Goal: Information Seeking & Learning: Check status

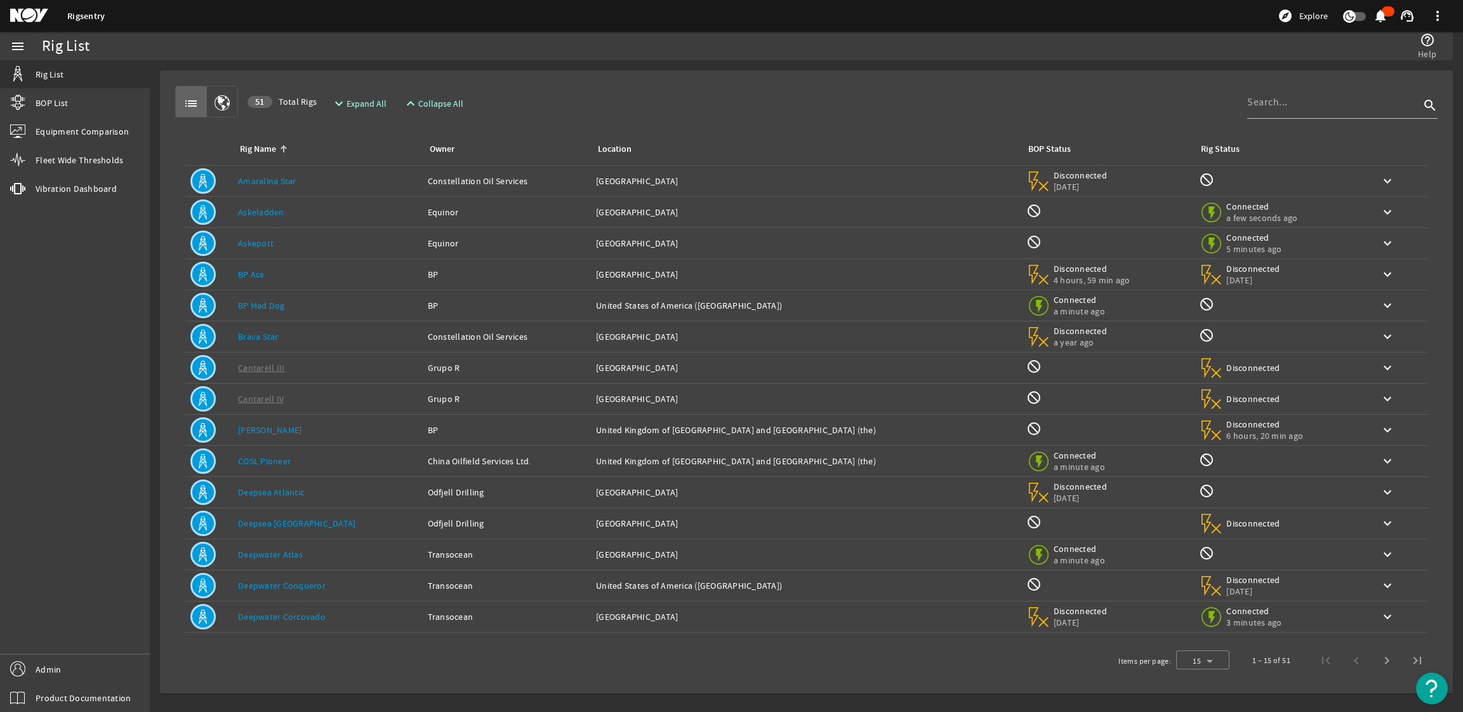
click at [308, 556] on div "Rig Name: Deepwater Atlas" at bounding box center [328, 554] width 180 height 13
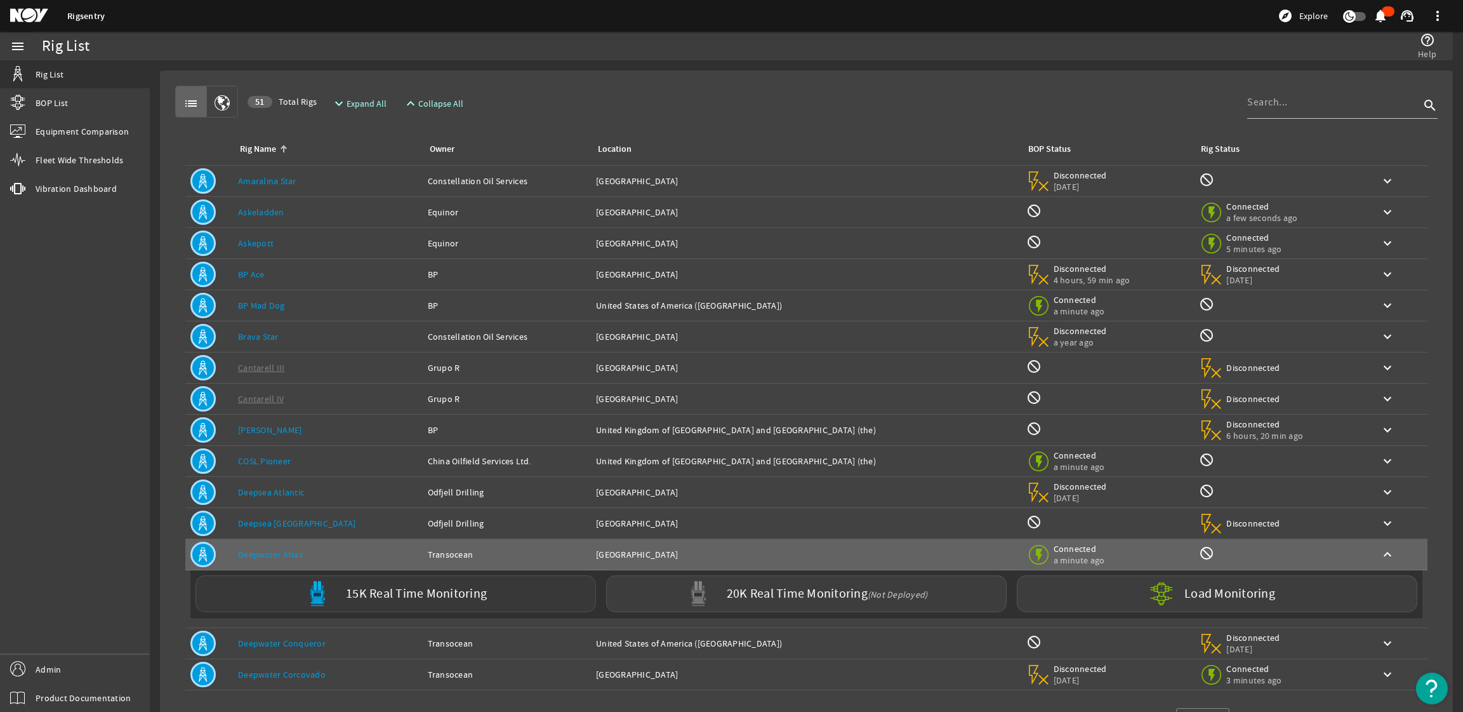
click at [430, 598] on label "15K Real Time Monitoring" at bounding box center [416, 593] width 141 height 13
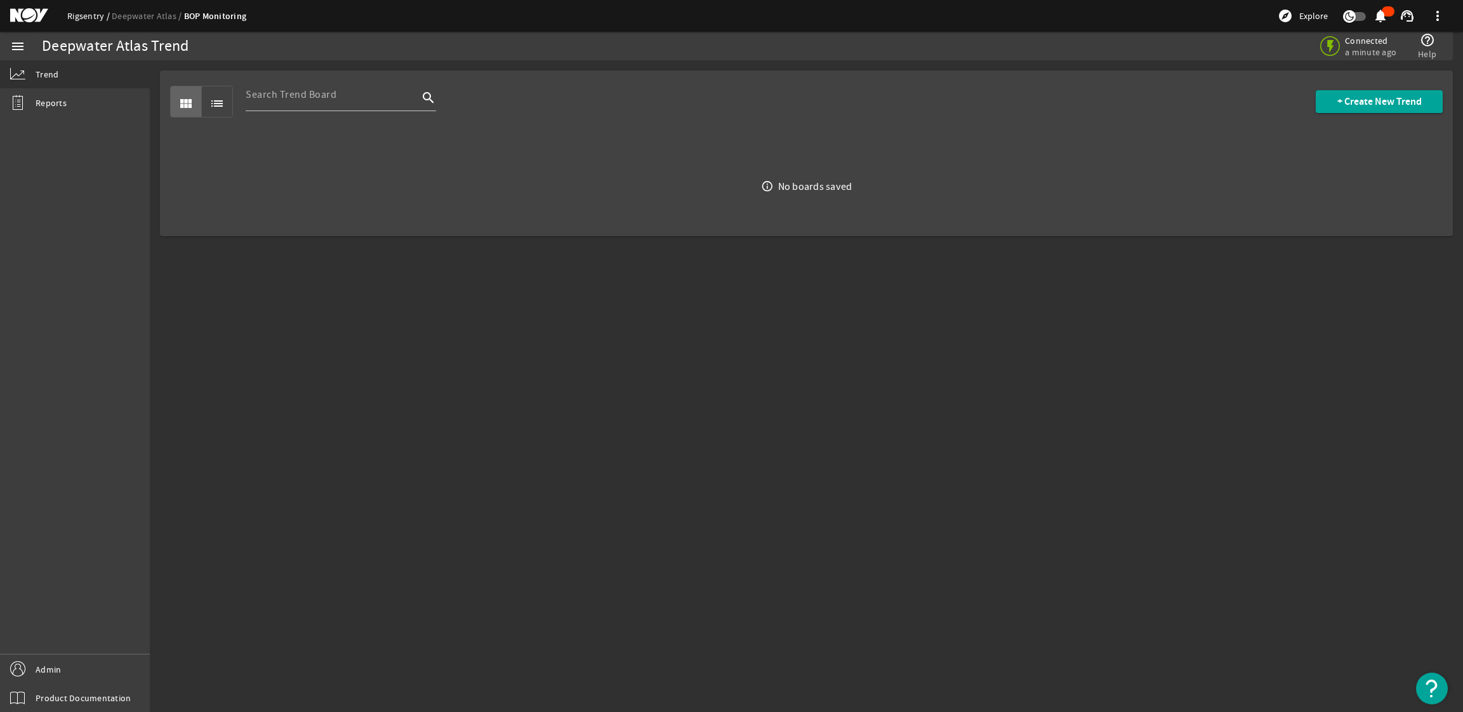
click at [97, 17] on link "Rigsentry" at bounding box center [89, 15] width 44 height 11
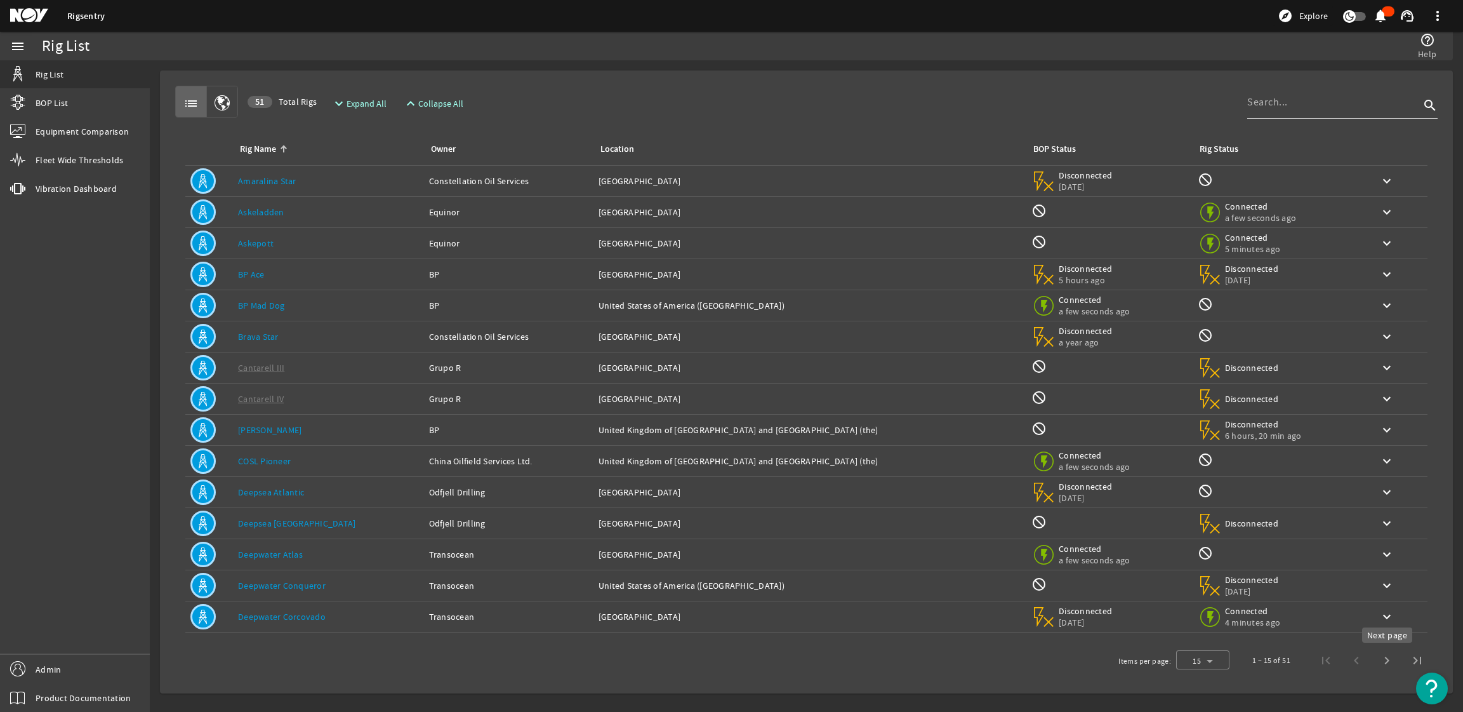
click at [1380, 658] on span "Next page" at bounding box center [1387, 660] width 30 height 30
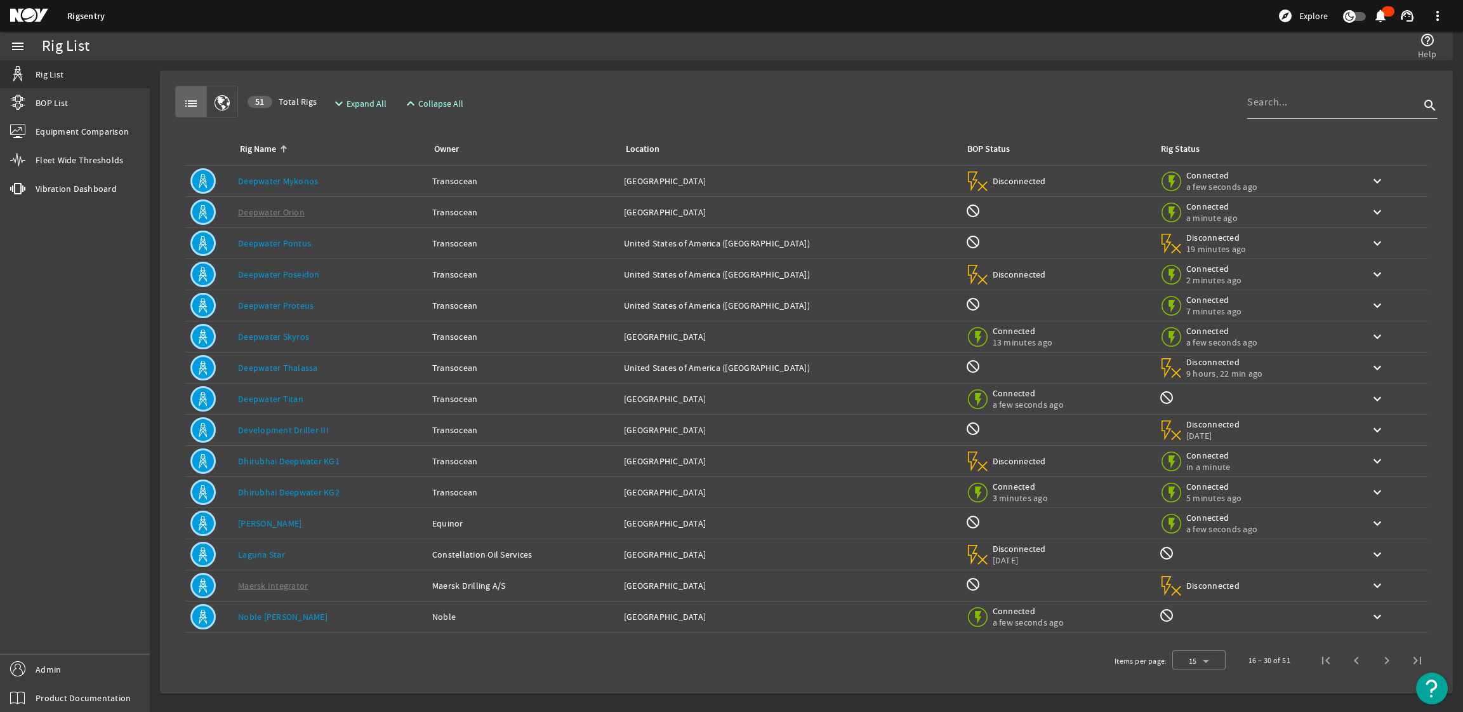
click at [271, 399] on link "Deepwater Titan" at bounding box center [270, 398] width 65 height 11
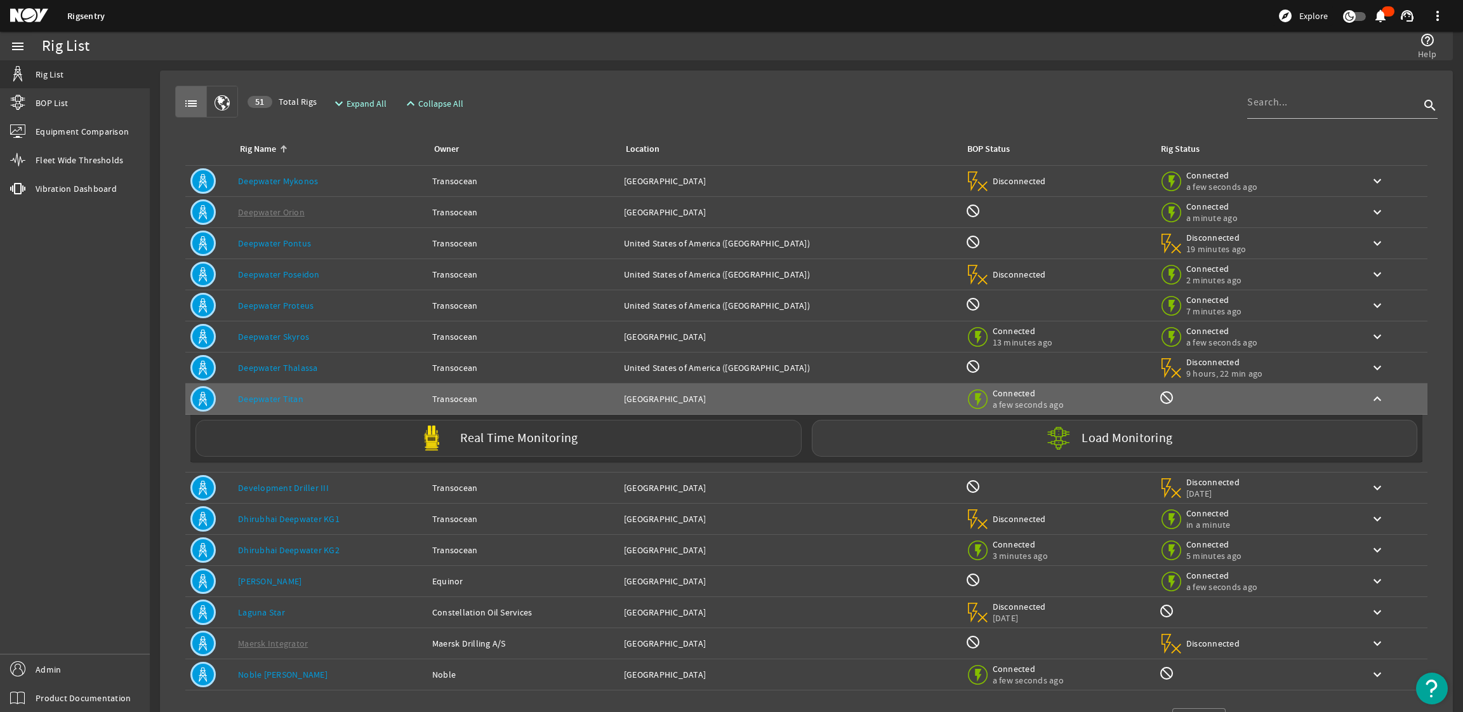
click at [436, 441] on img at bounding box center [431, 437] width 25 height 25
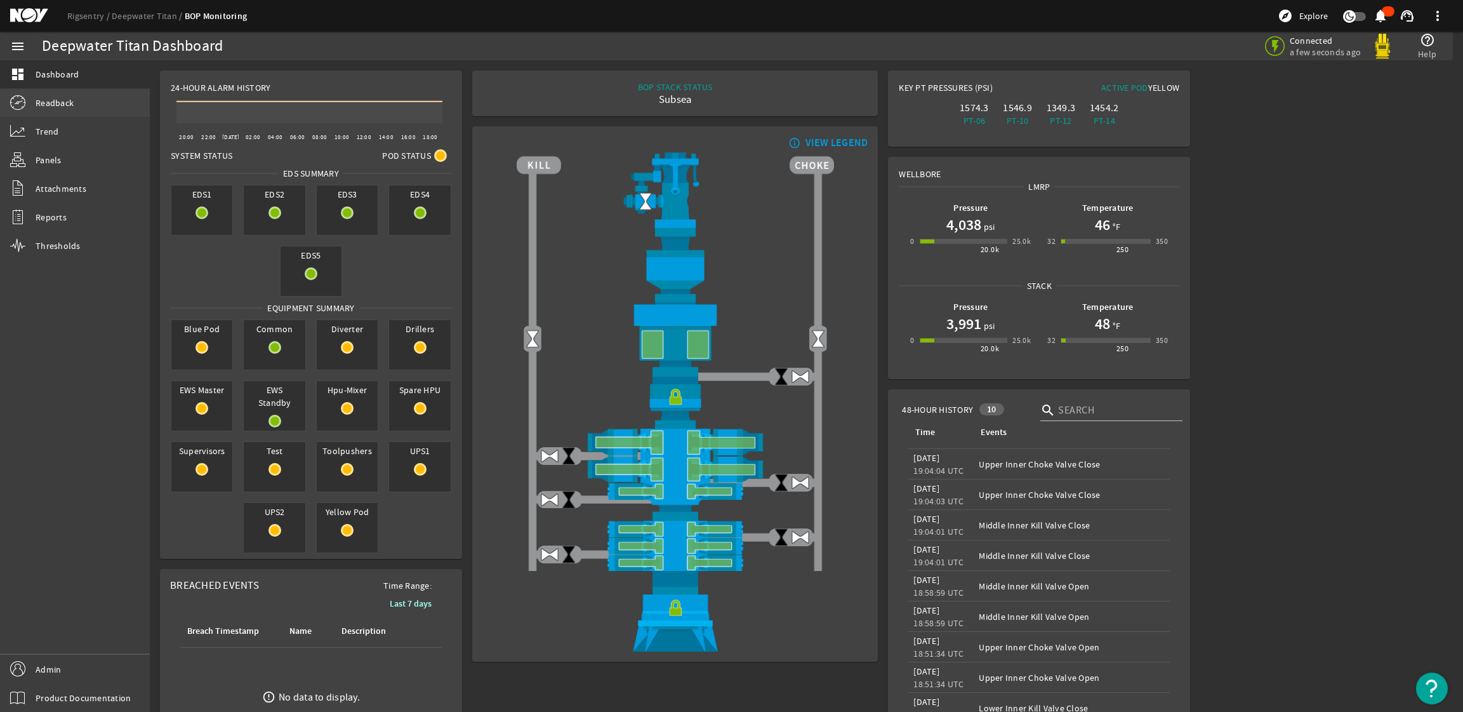
click at [79, 105] on link "Readback" at bounding box center [75, 103] width 150 height 28
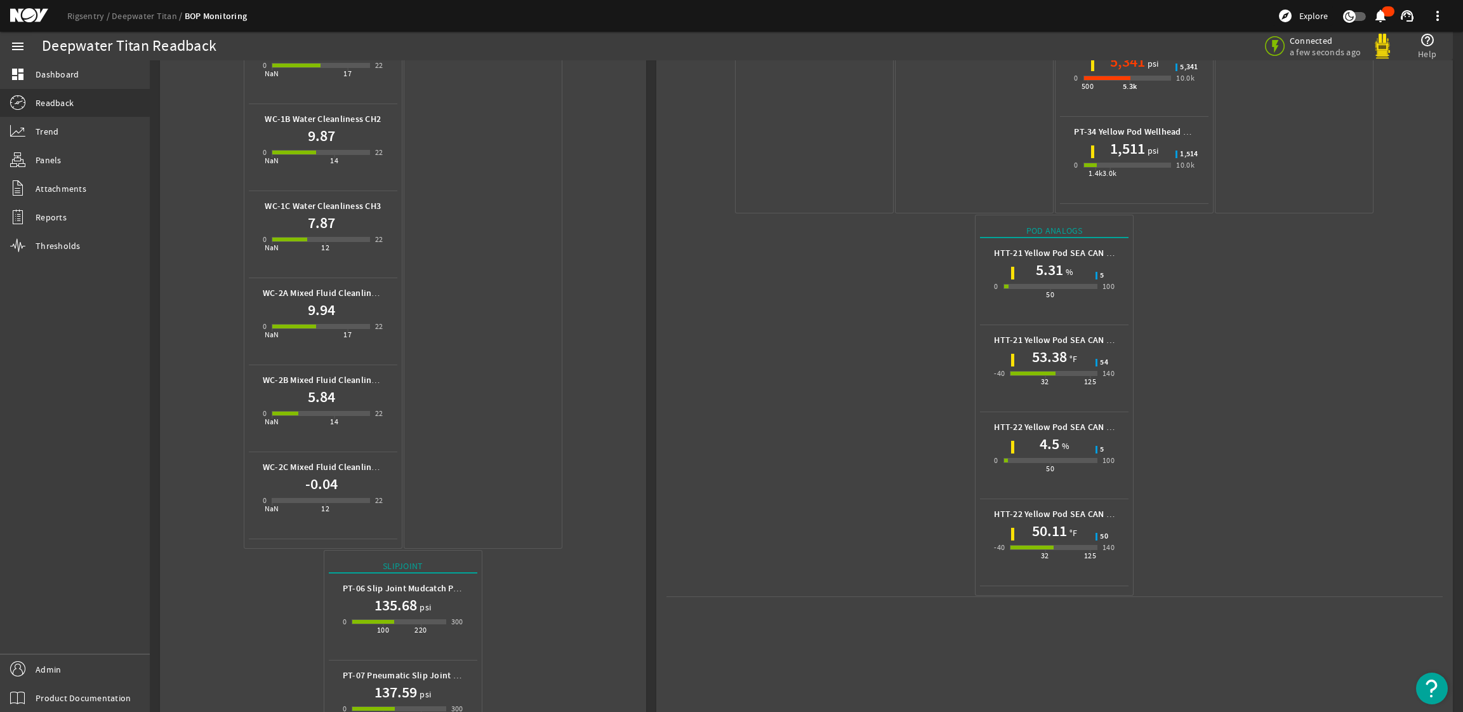
scroll to position [799, 0]
click at [81, 15] on link "Rigsentry" at bounding box center [89, 15] width 44 height 11
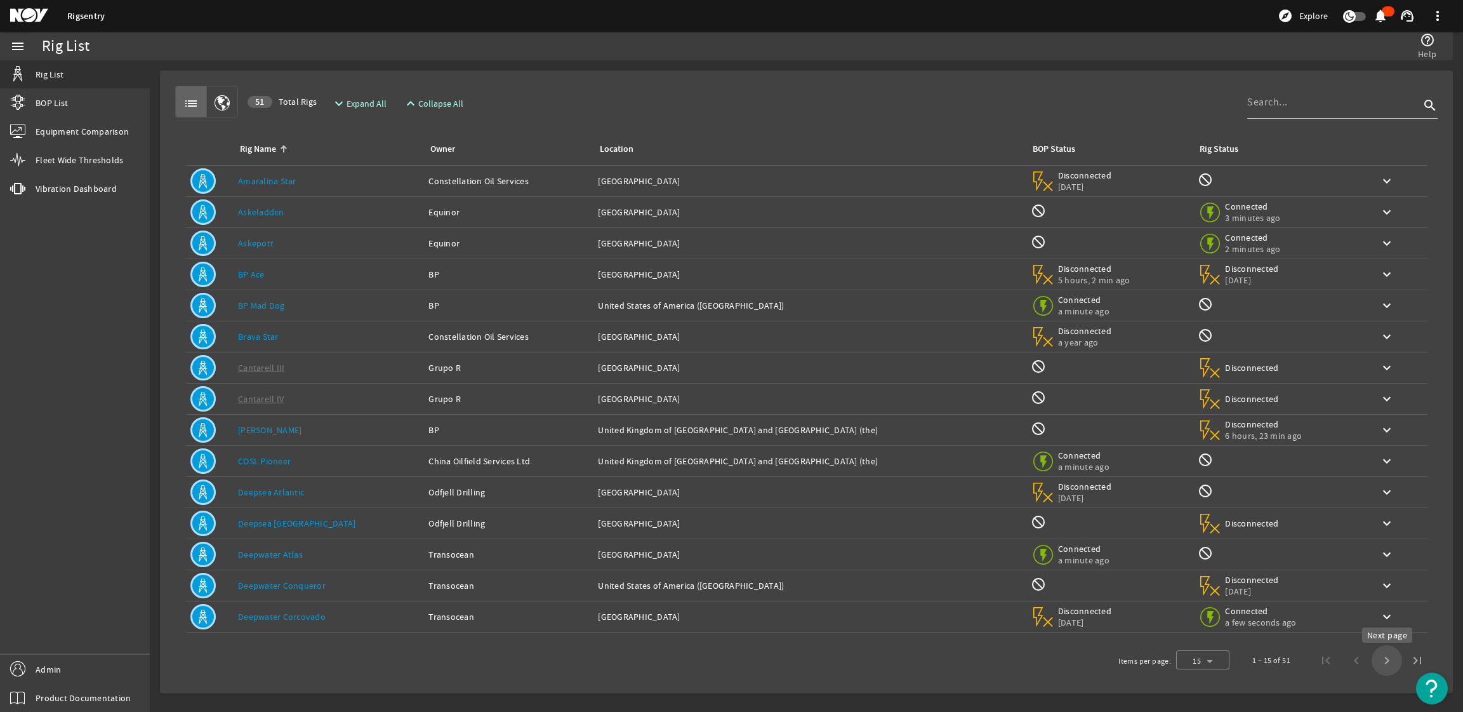
click at [1385, 654] on span "Next page" at bounding box center [1387, 660] width 30 height 30
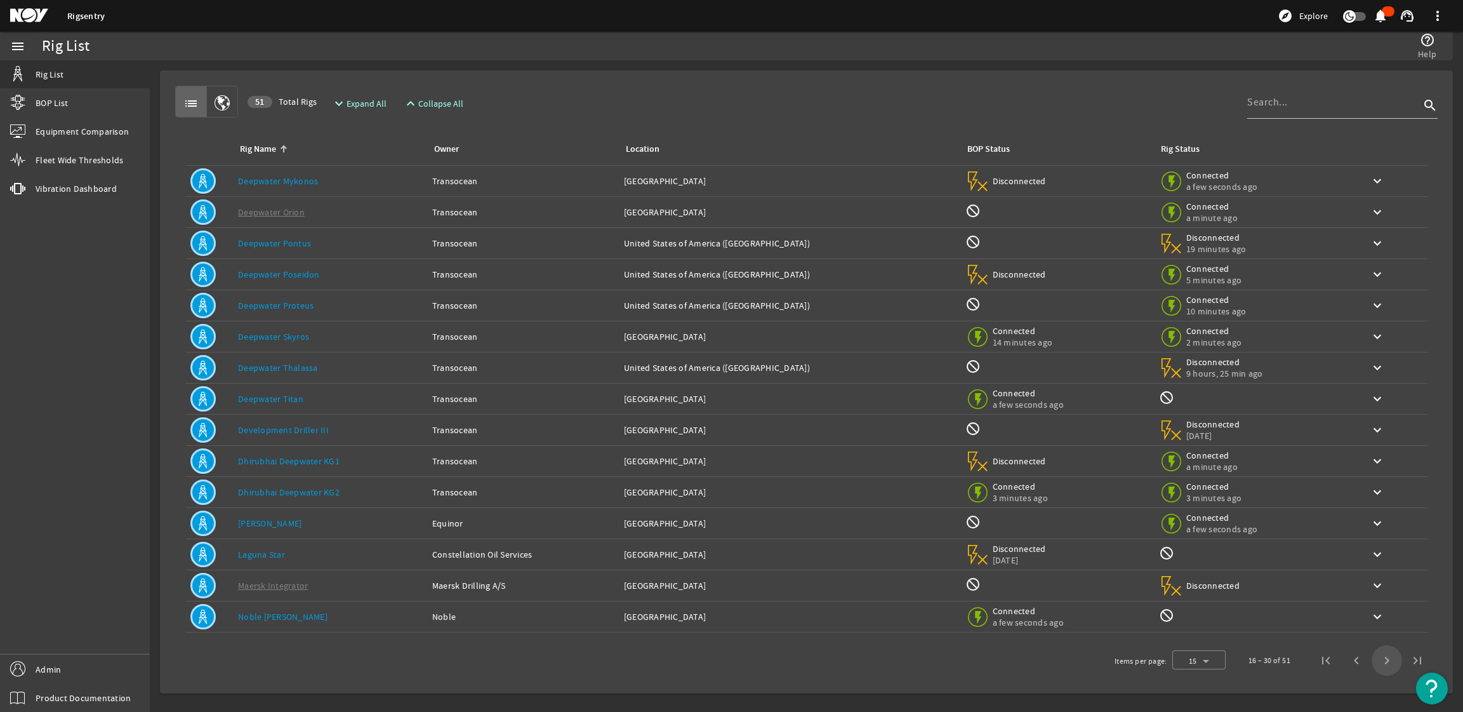
click at [1383, 657] on span "Next page" at bounding box center [1387, 660] width 30 height 30
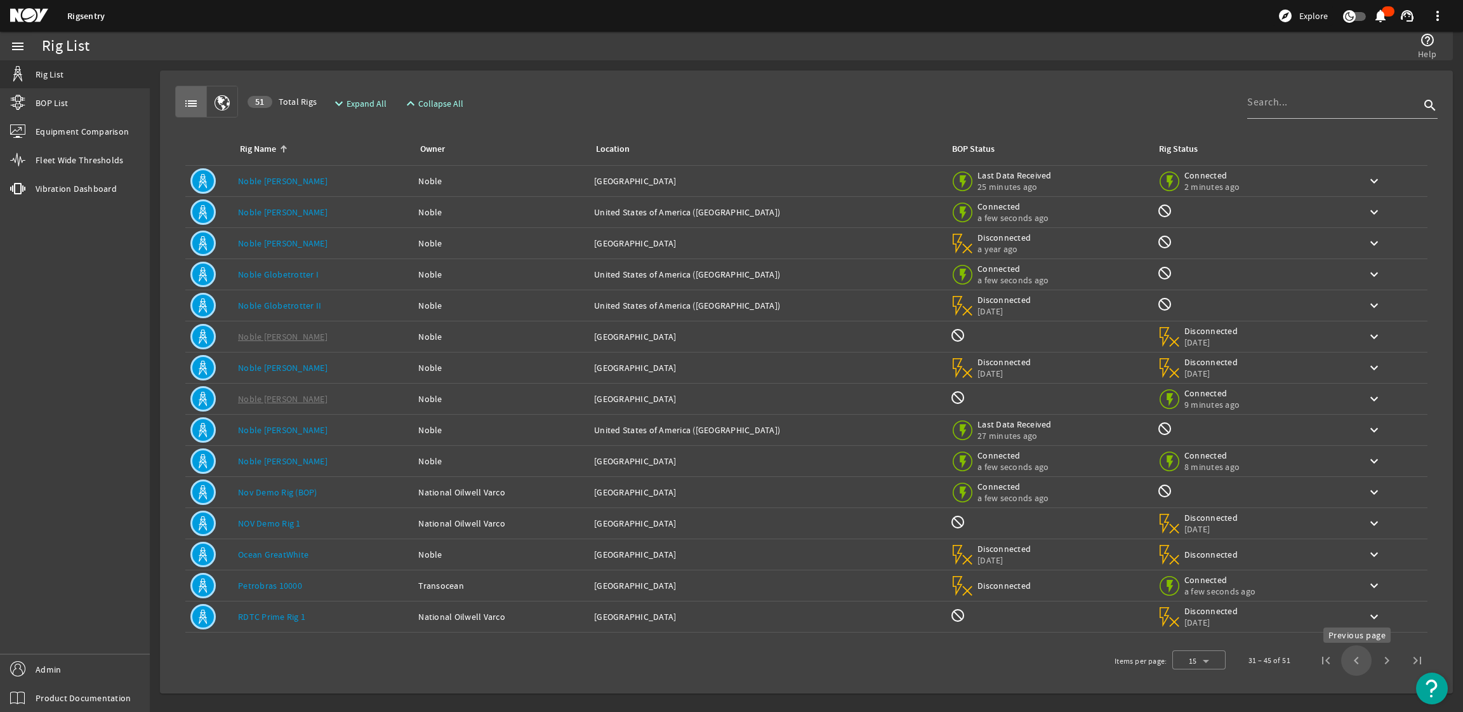
click at [1352, 664] on span "Previous page" at bounding box center [1357, 660] width 30 height 30
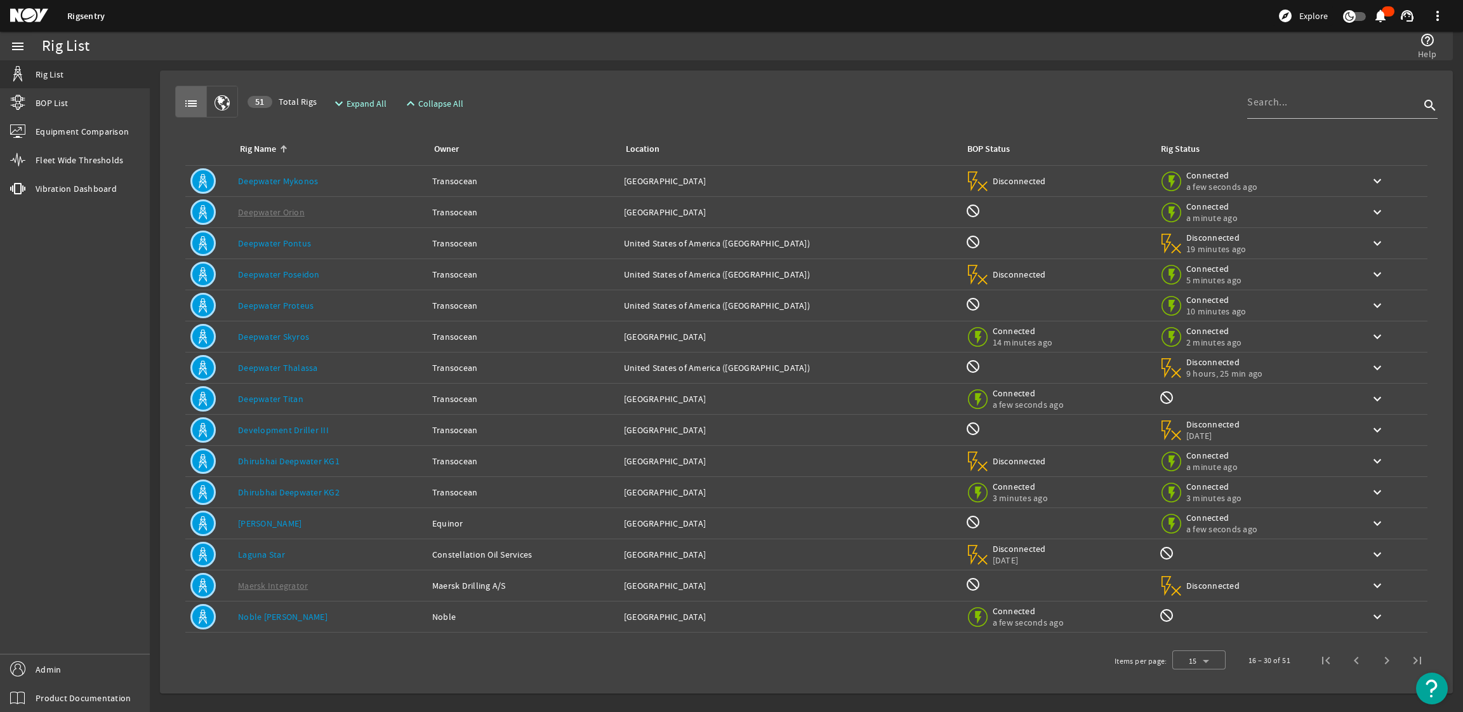
click at [274, 611] on td "Rig Name: [PERSON_NAME] [PERSON_NAME]" at bounding box center [330, 616] width 194 height 31
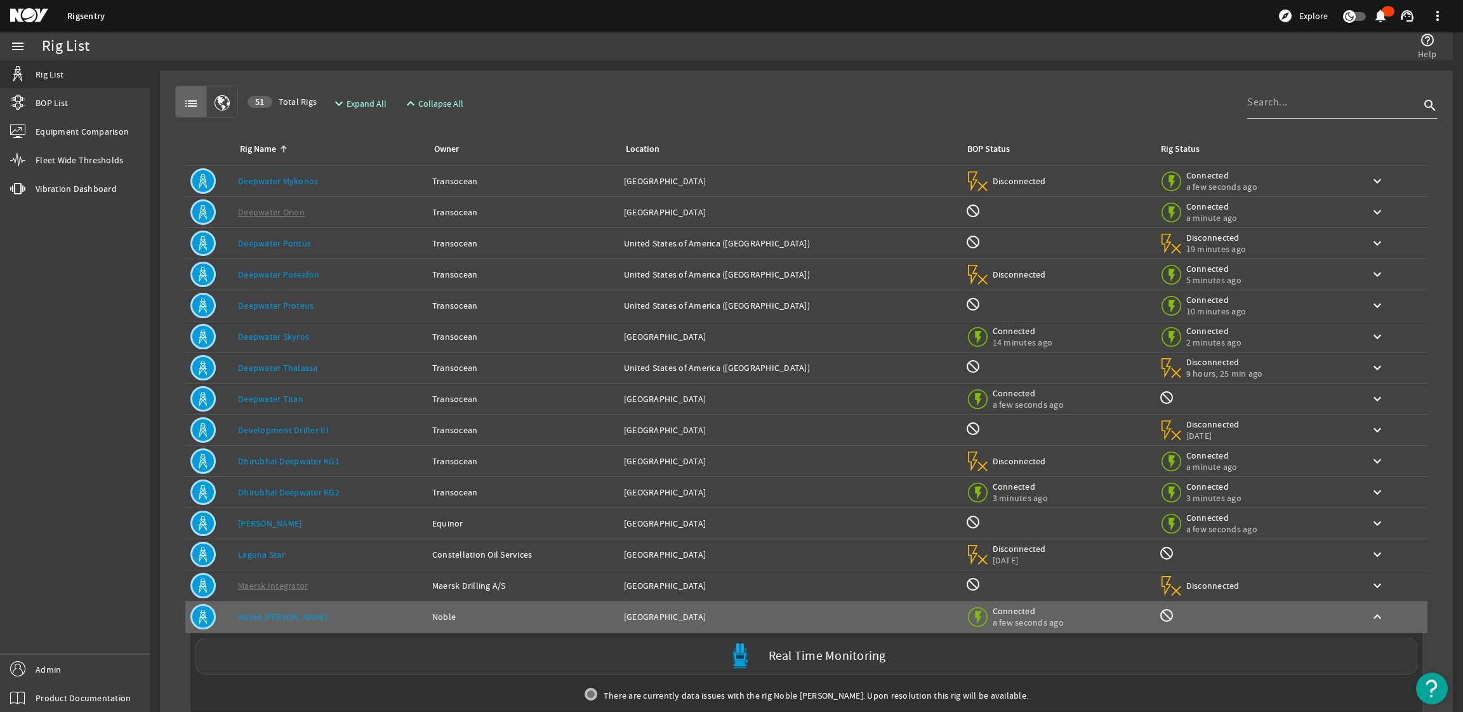
click at [678, 658] on div "Real Time Monitoring" at bounding box center [807, 655] width 1222 height 37
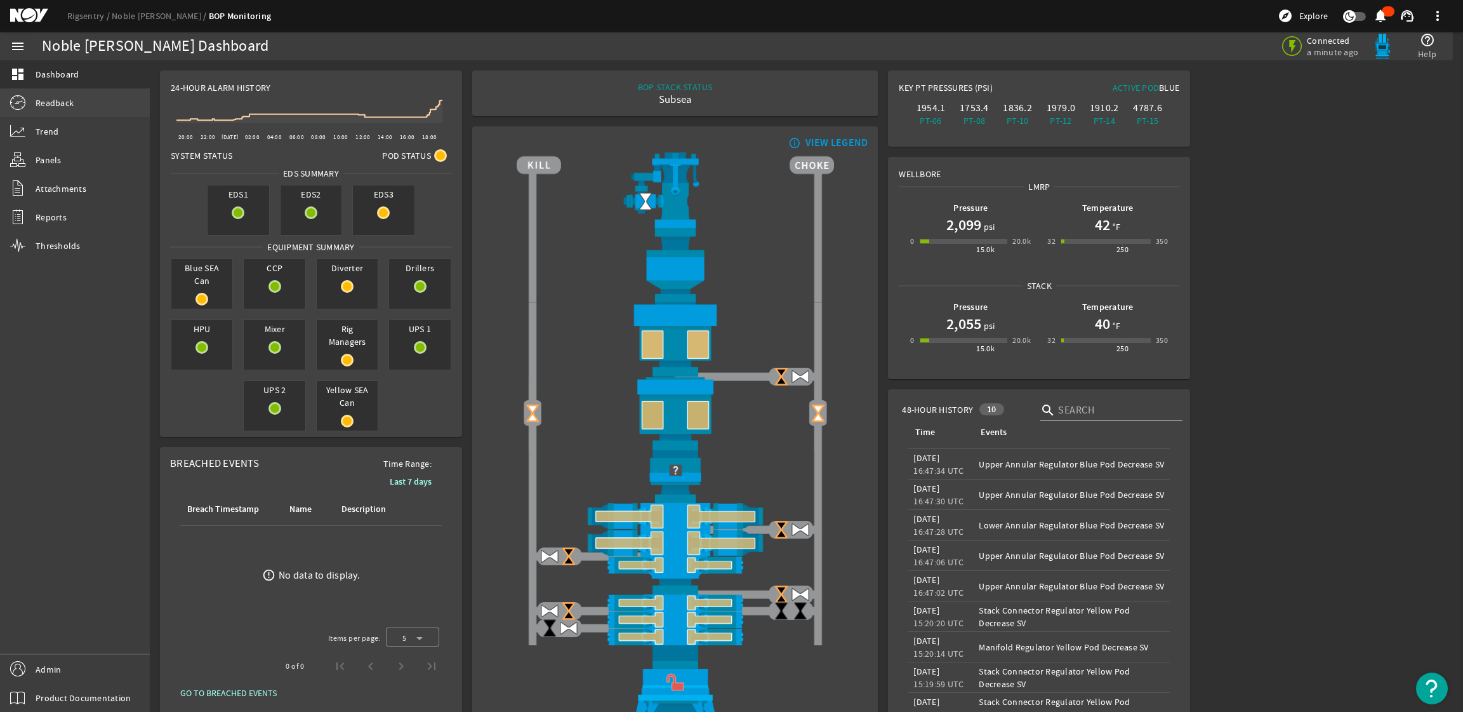
click at [90, 105] on link "Readback" at bounding box center [75, 103] width 150 height 28
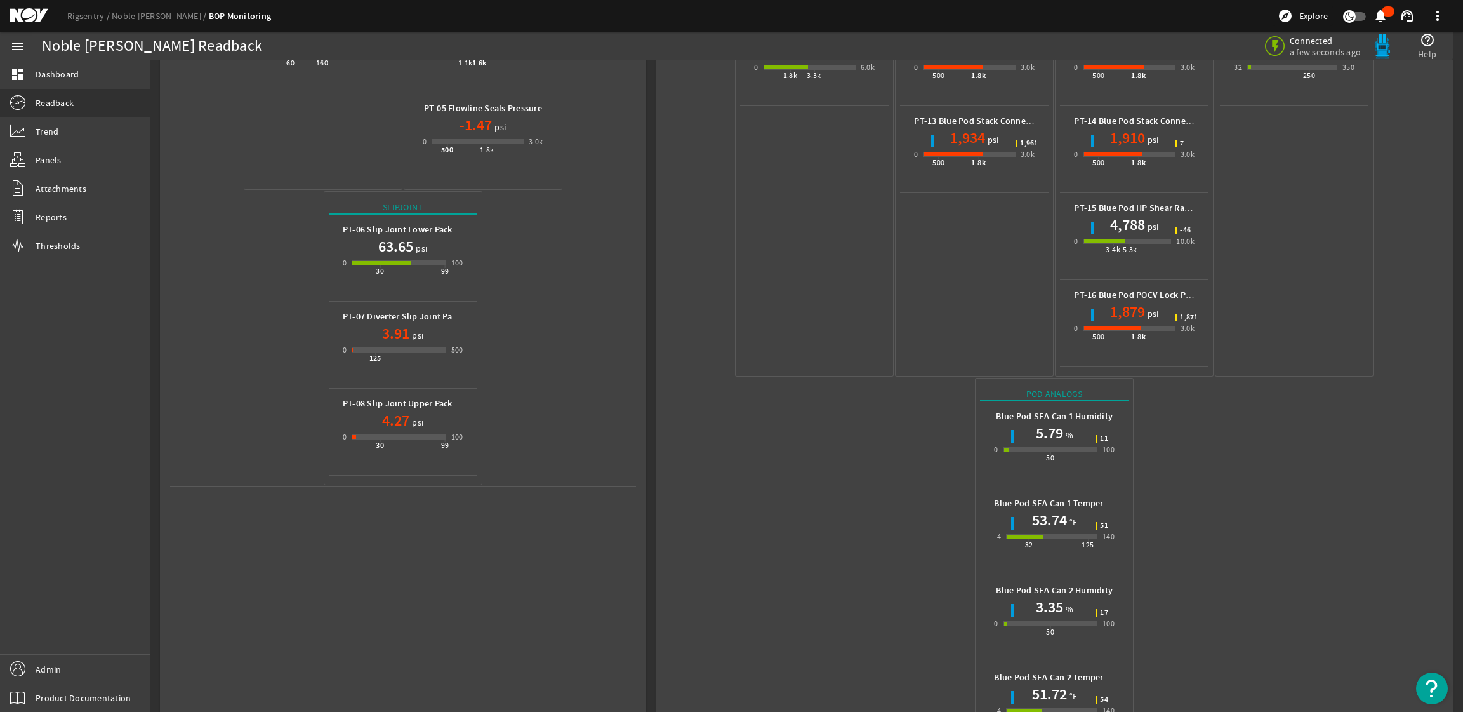
scroll to position [435, 0]
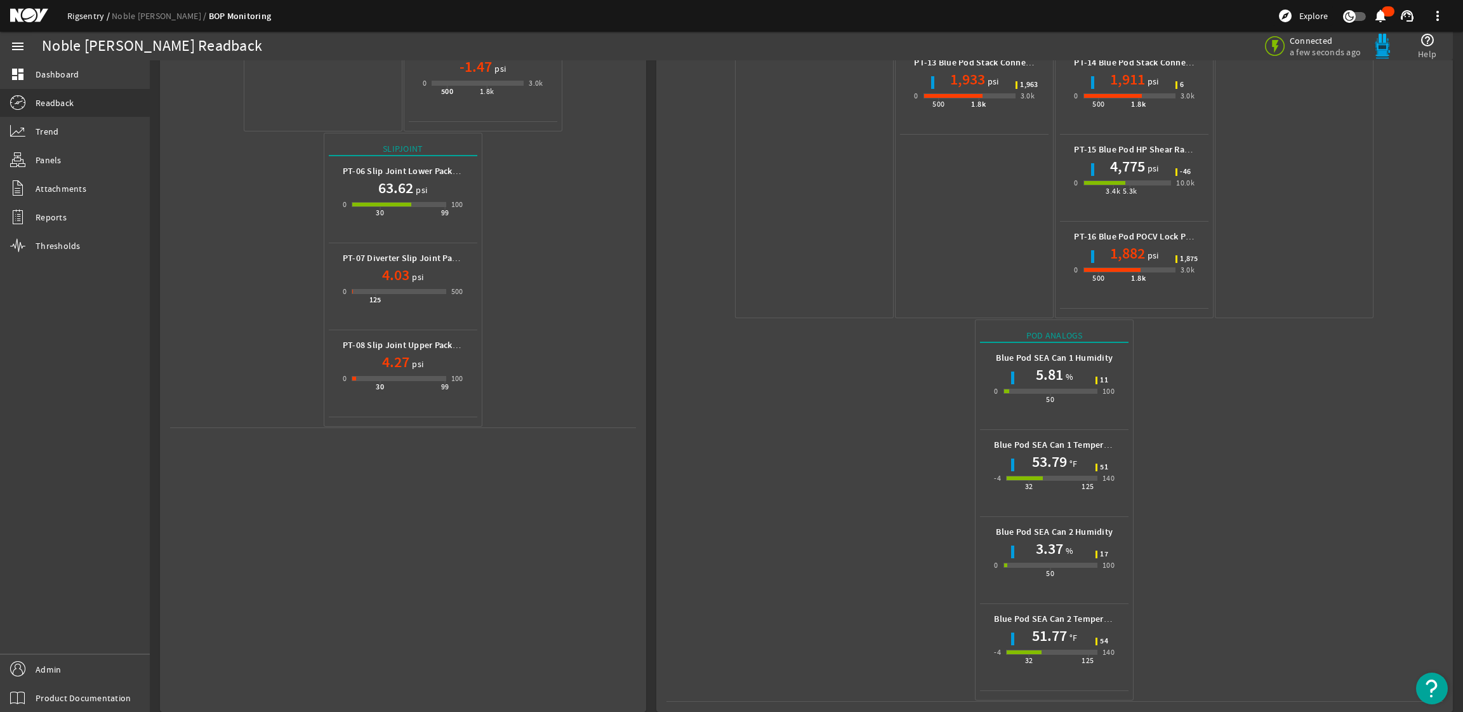
click at [80, 17] on link "Rigsentry" at bounding box center [89, 15] width 44 height 11
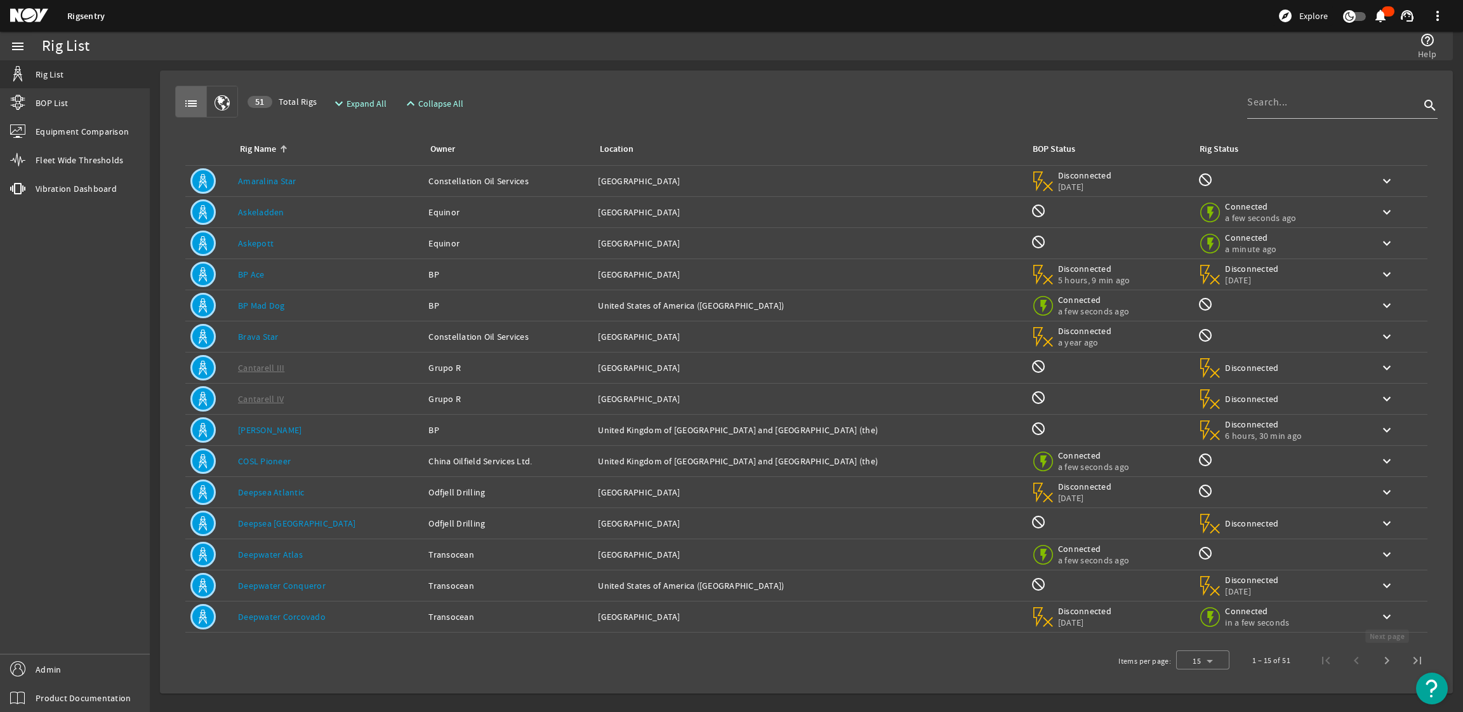
click at [1388, 658] on span "Next page" at bounding box center [1387, 660] width 30 height 30
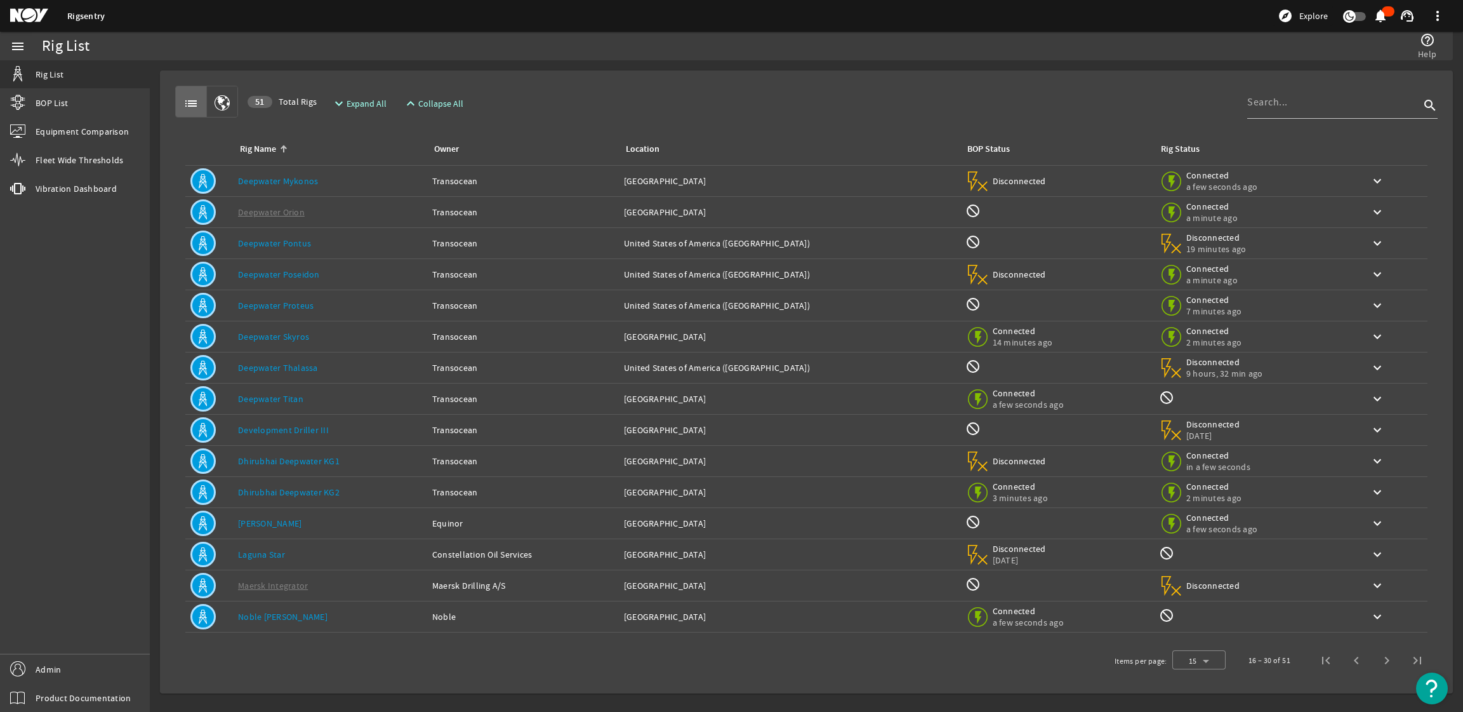
click at [1386, 658] on span "Next page" at bounding box center [1387, 660] width 30 height 30
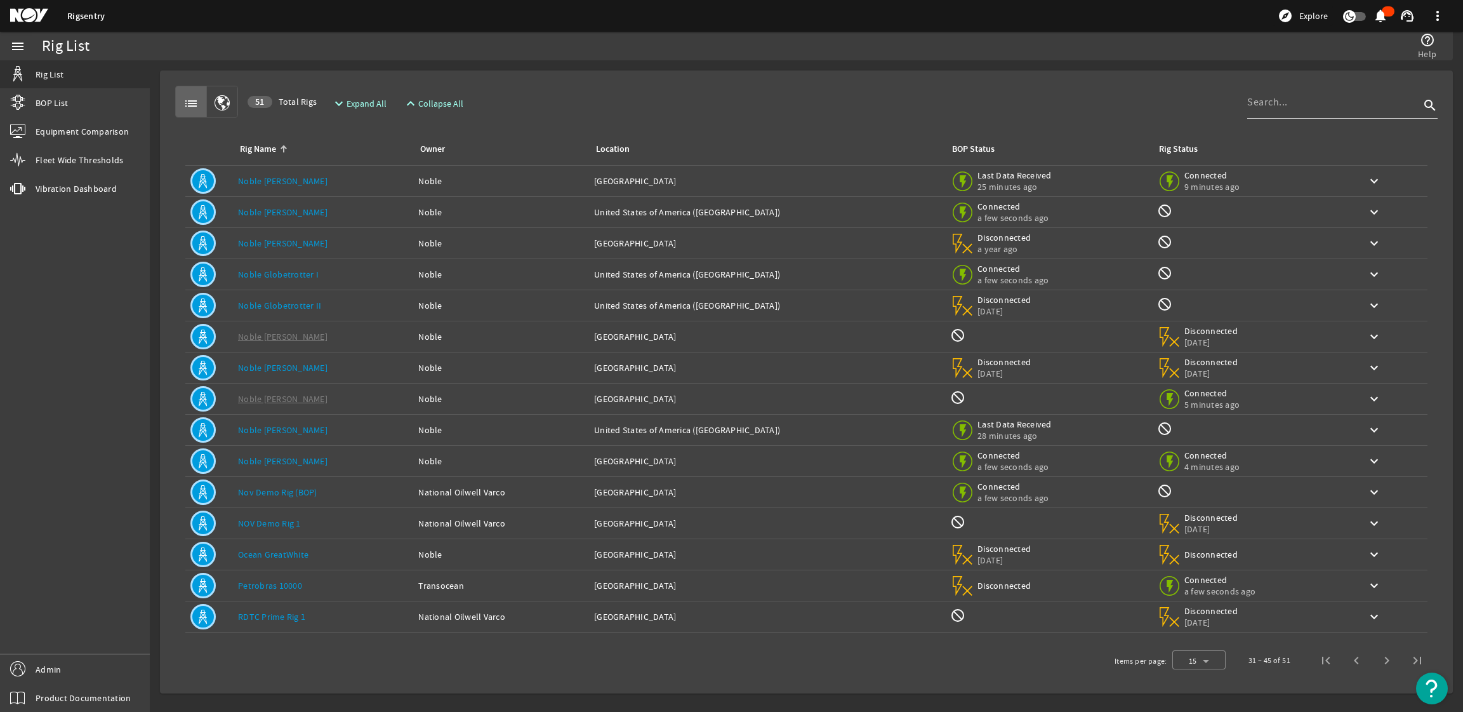
click at [337, 458] on div "Rig Name: Noble [PERSON_NAME]" at bounding box center [323, 461] width 170 height 13
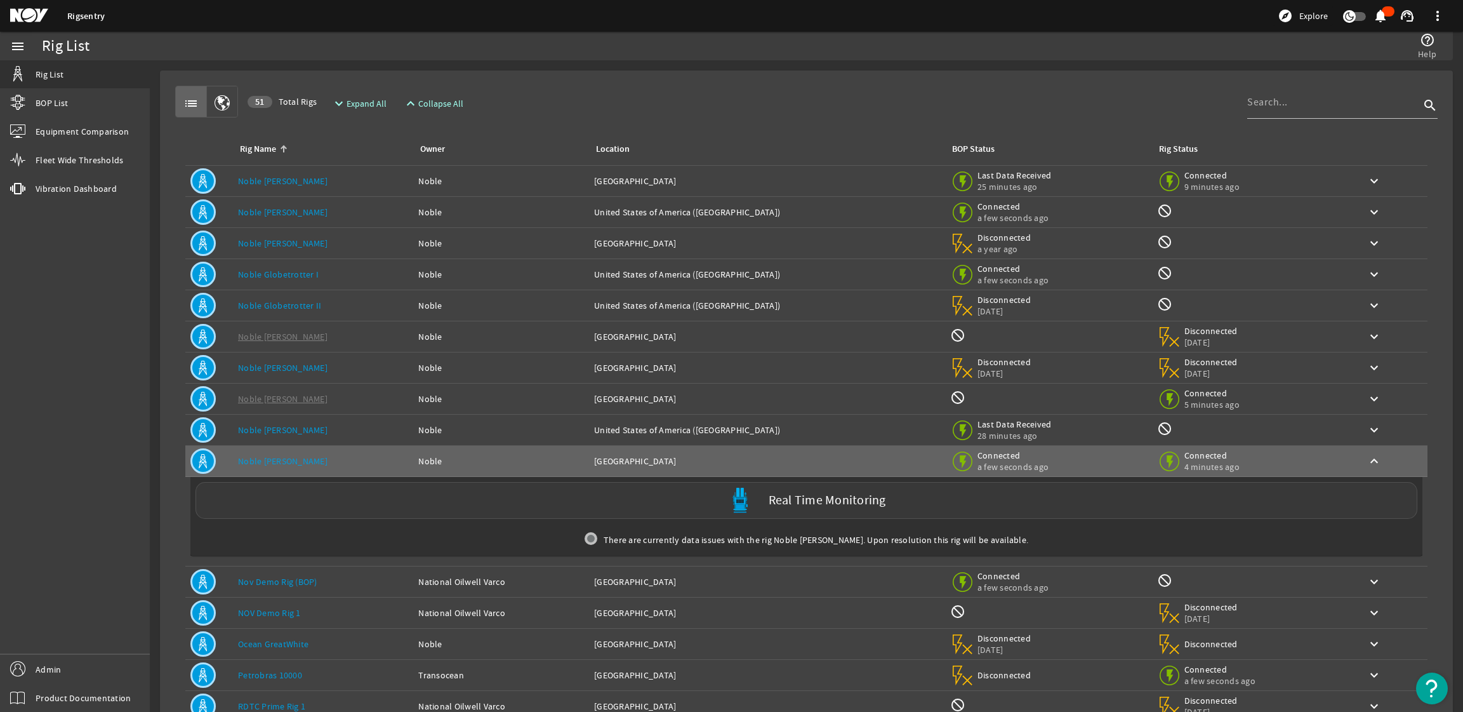
click at [586, 498] on div "Real Time Monitoring" at bounding box center [807, 500] width 1222 height 37
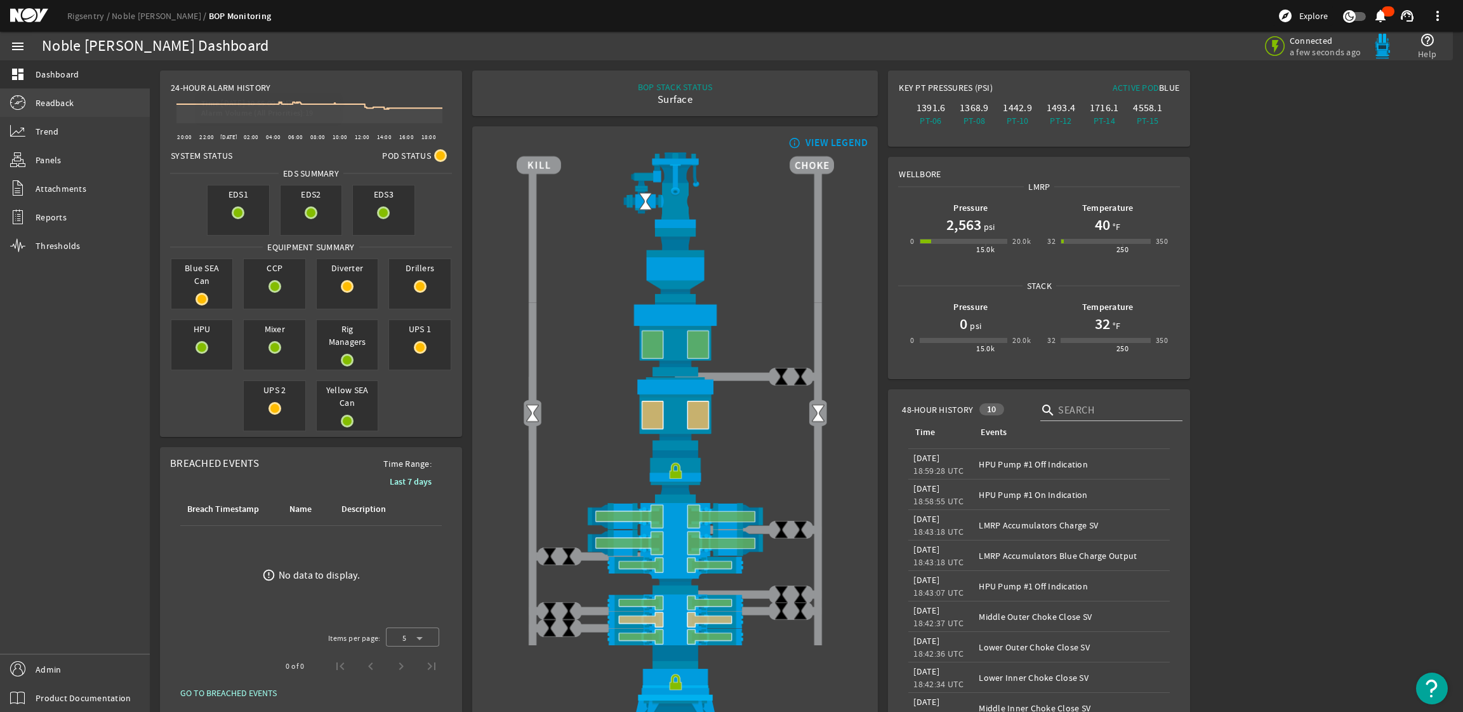
click at [62, 103] on span "Readback" at bounding box center [55, 103] width 38 height 13
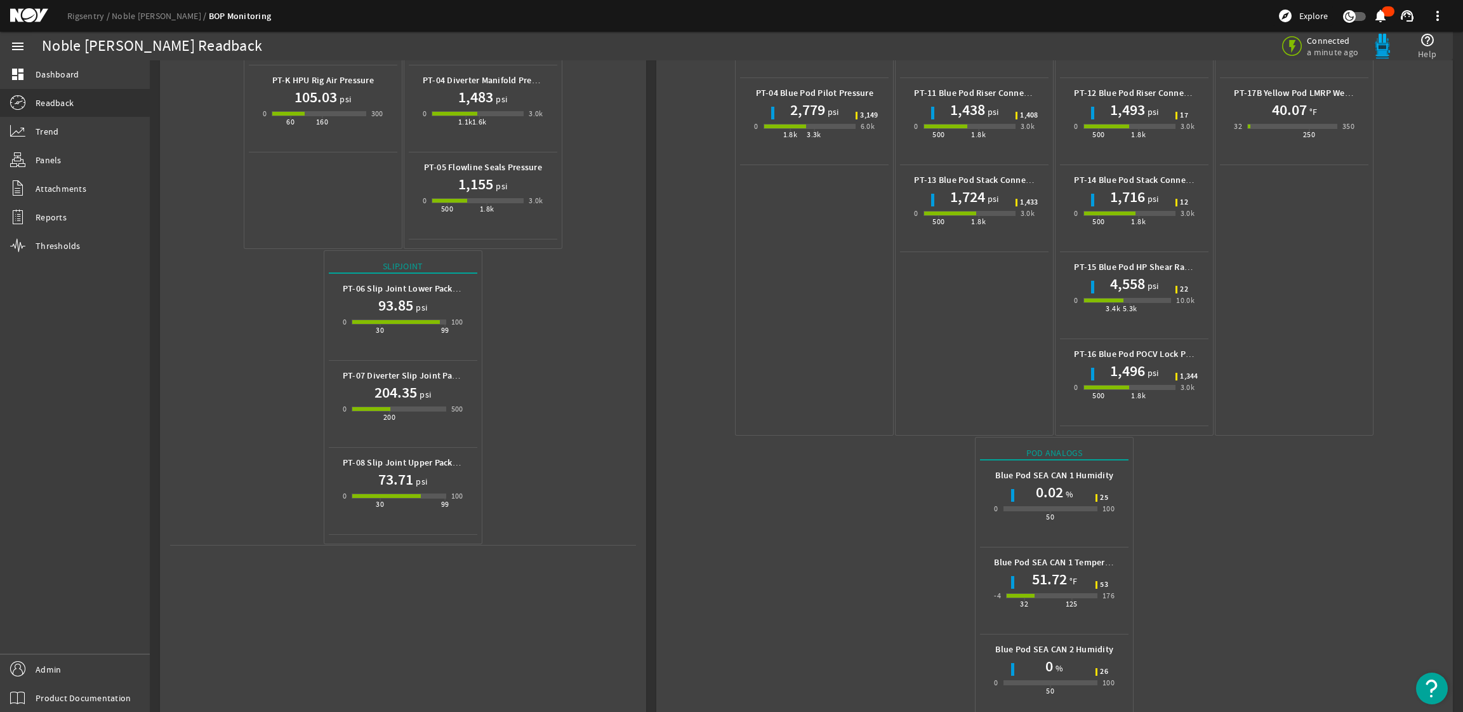
scroll to position [435, 0]
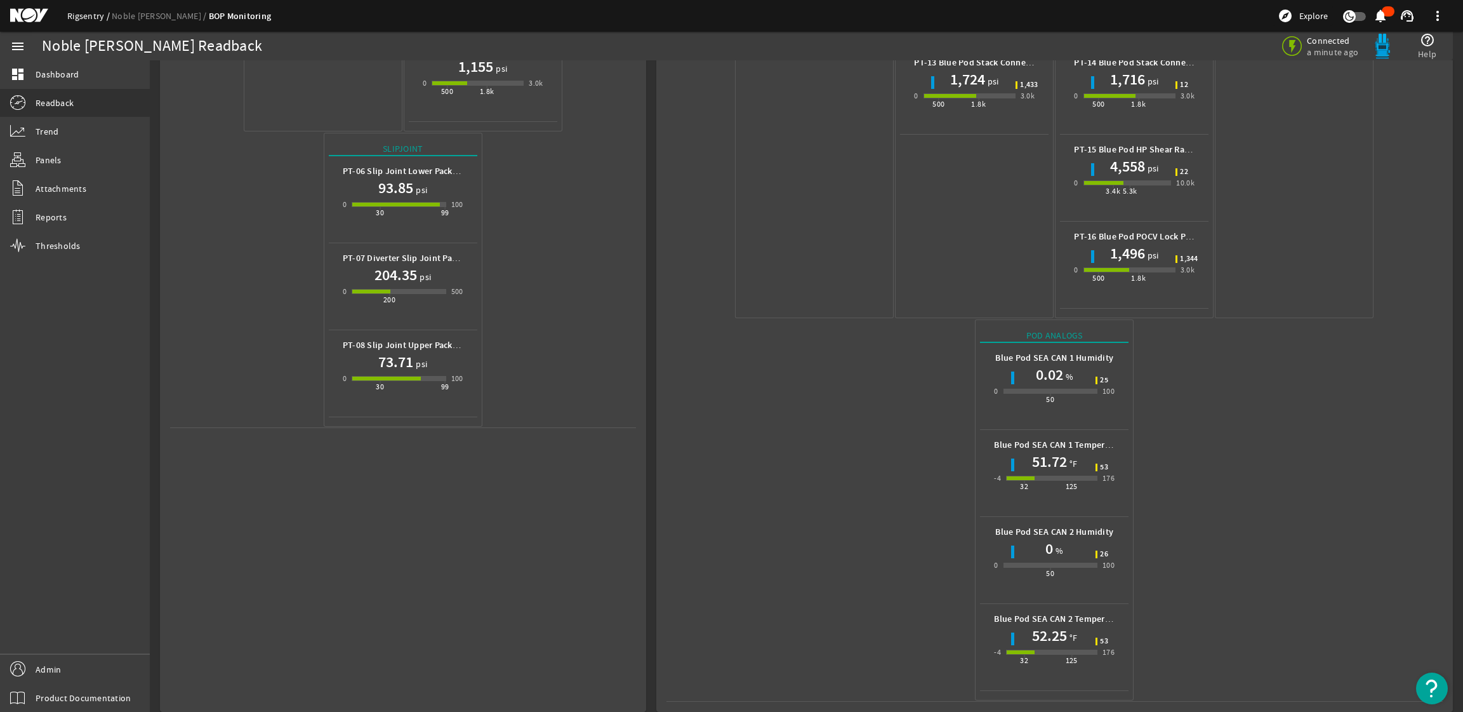
click at [86, 13] on link "Rigsentry" at bounding box center [89, 15] width 44 height 11
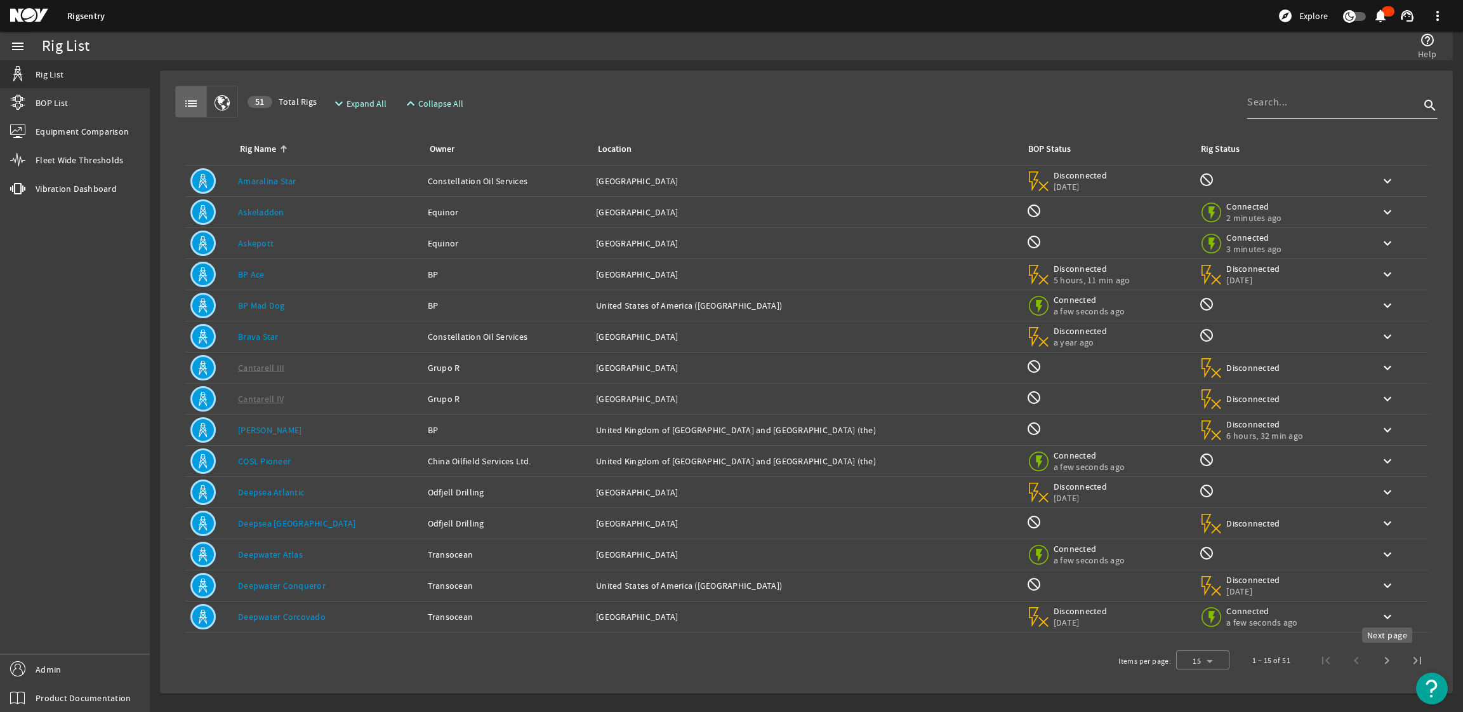
click at [1384, 660] on span "Next page" at bounding box center [1387, 660] width 30 height 30
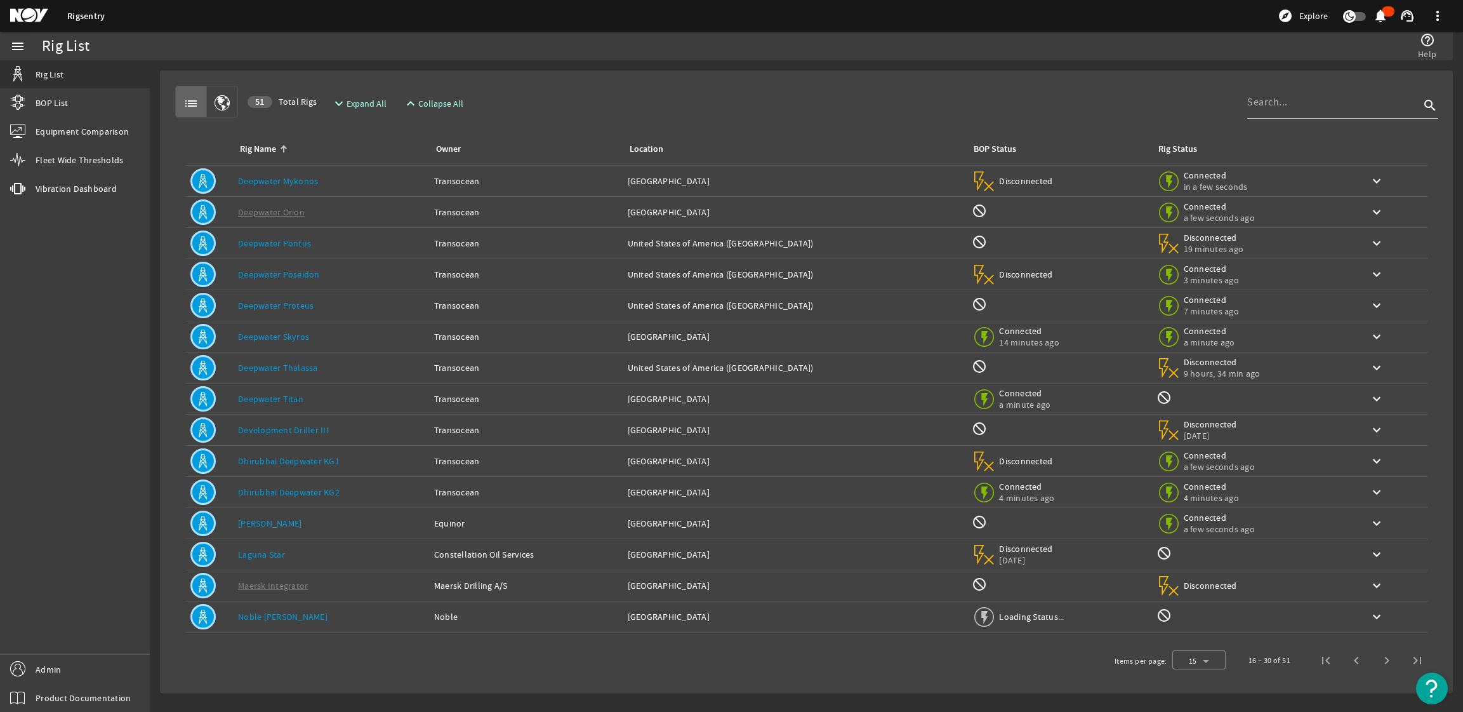
click at [1385, 660] on span "Next page" at bounding box center [1387, 660] width 30 height 30
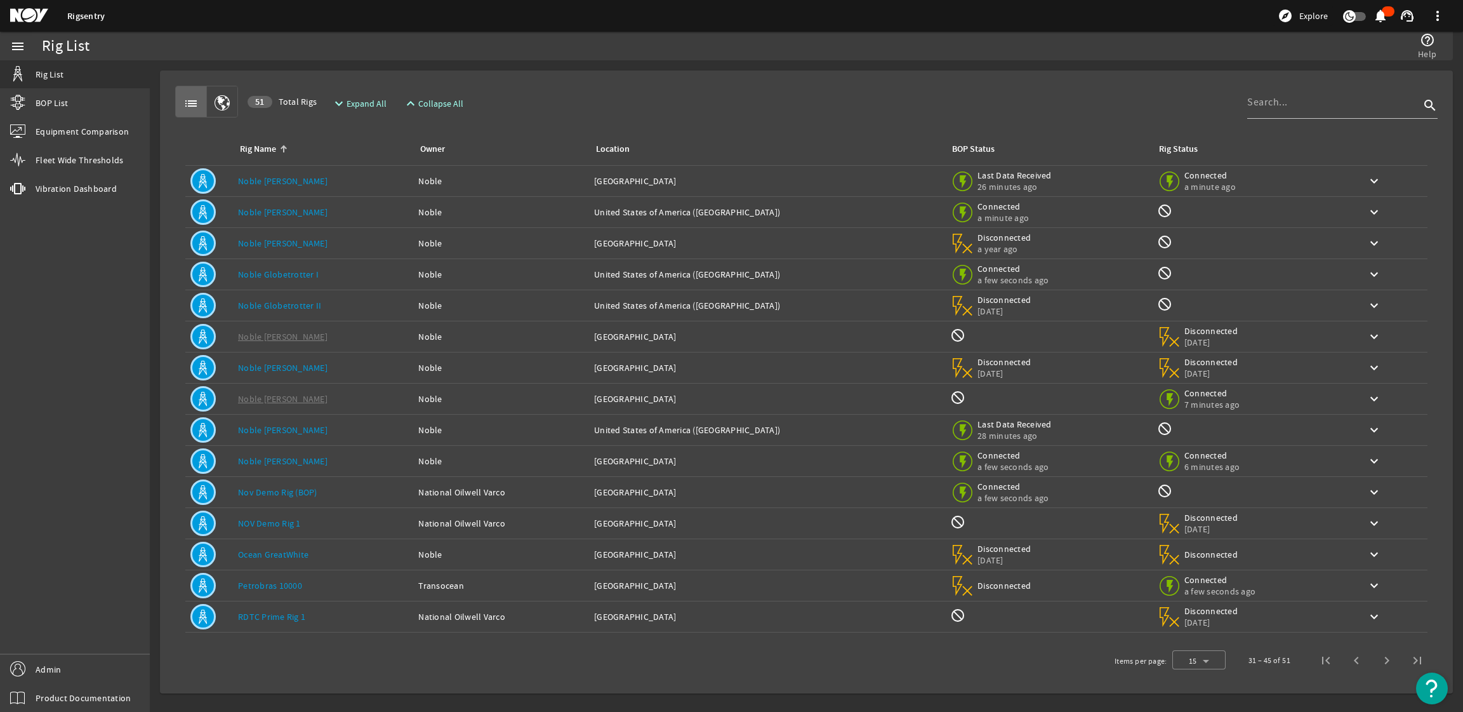
click at [298, 217] on link "Noble [PERSON_NAME]" at bounding box center [283, 211] width 90 height 11
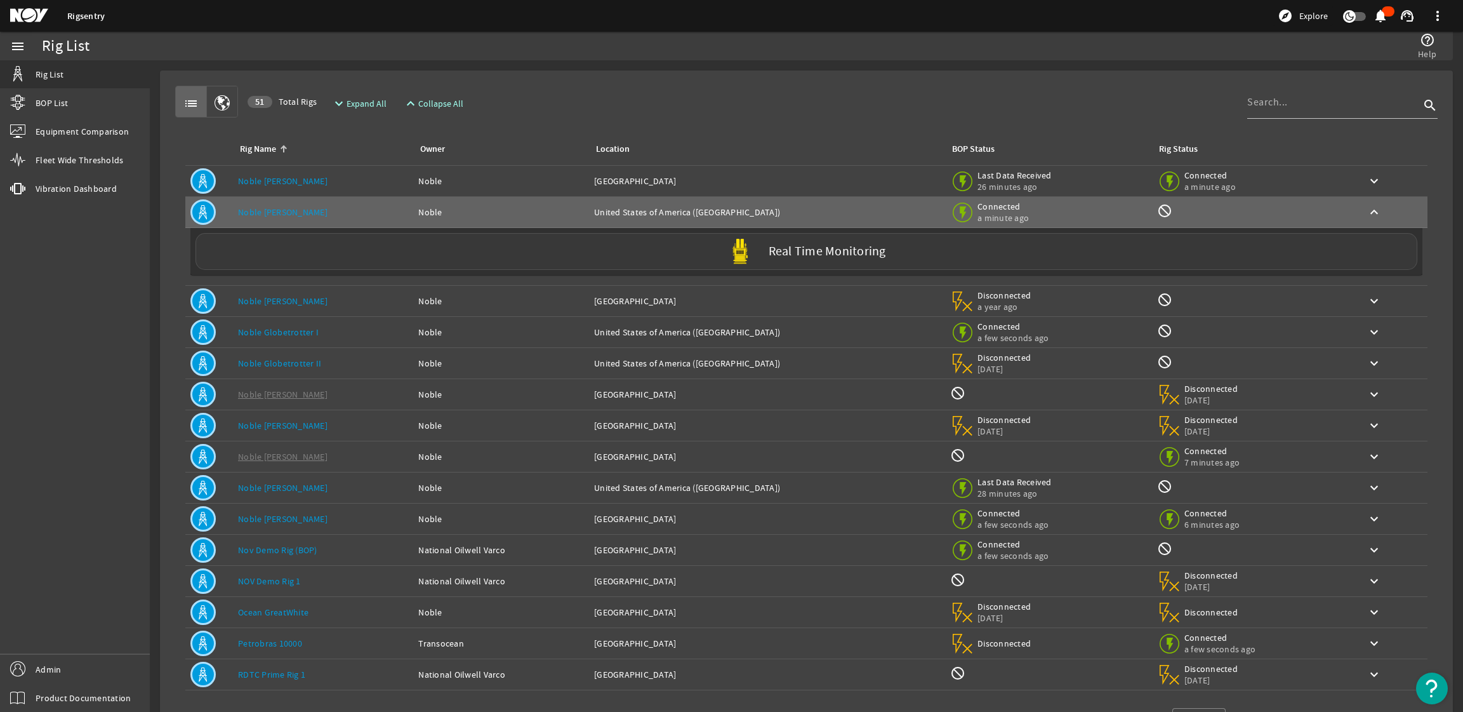
click at [382, 259] on div "Real Time Monitoring" at bounding box center [807, 251] width 1222 height 37
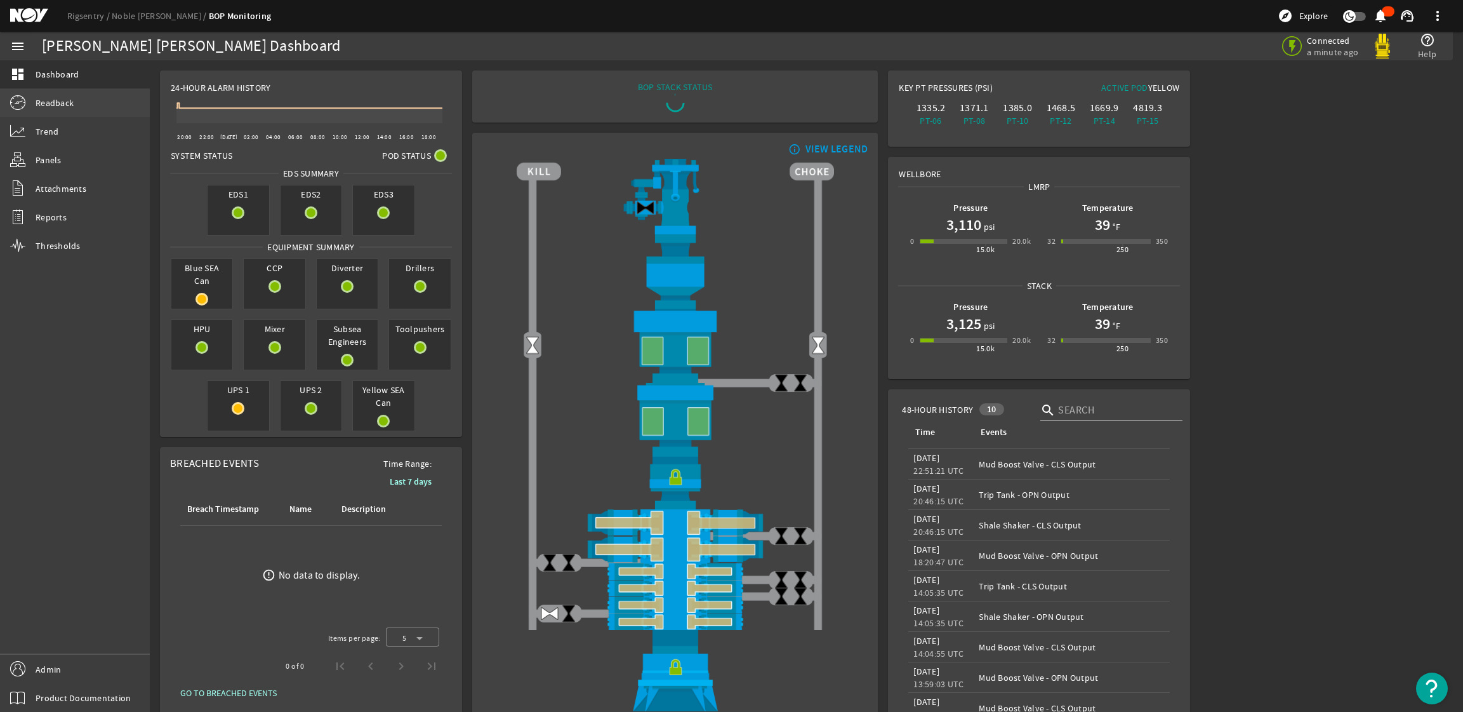
click at [77, 98] on link "Readback" at bounding box center [75, 103] width 150 height 28
